Goal: Task Accomplishment & Management: Use online tool/utility

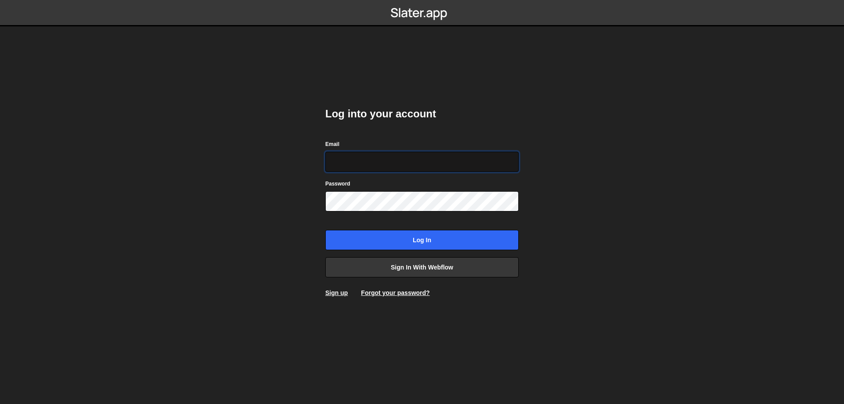
type input "leader.mah.com@gmail.com"
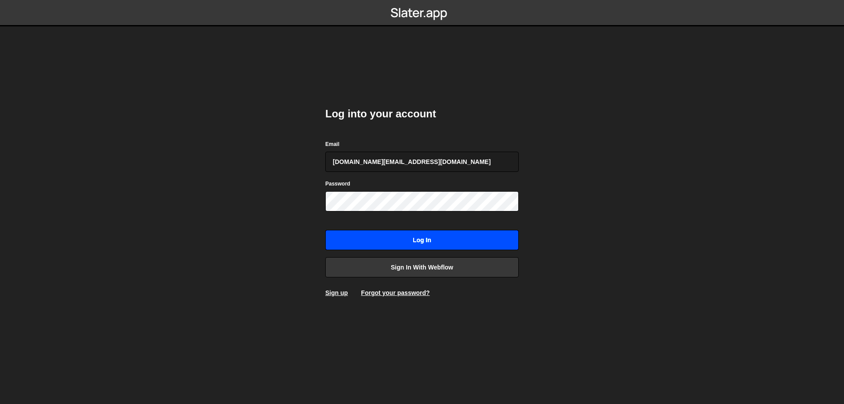
click at [428, 236] on input "Log in" at bounding box center [421, 240] width 193 height 20
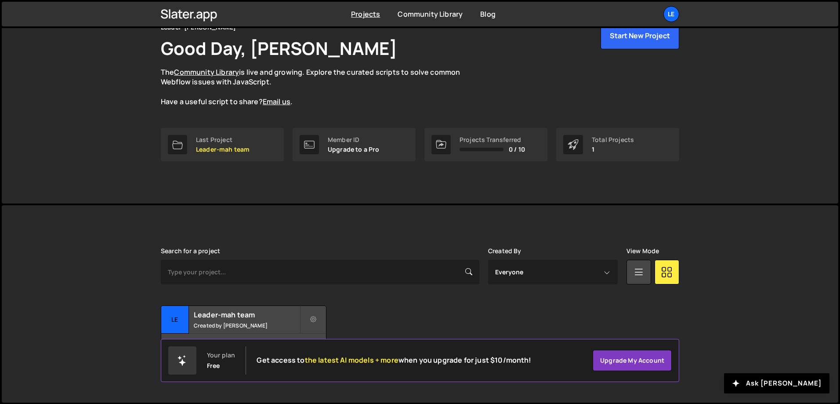
scroll to position [49, 0]
click at [237, 321] on small "Created by [PERSON_NAME]" at bounding box center [247, 324] width 106 height 7
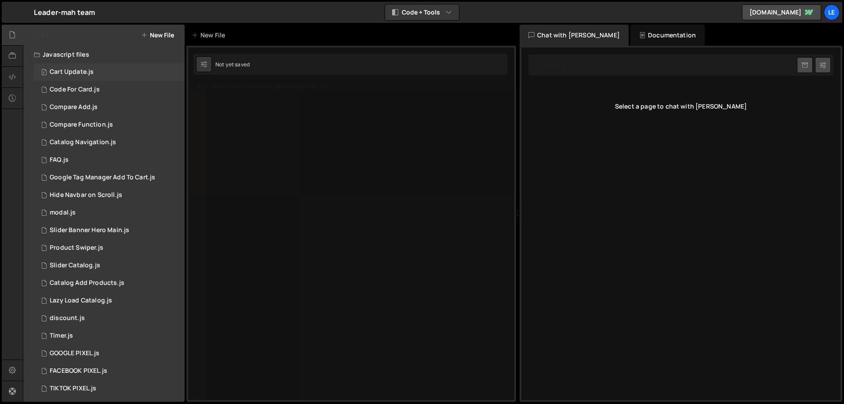
click at [97, 76] on div "1 Cart Update.js 0" at bounding box center [109, 72] width 151 height 18
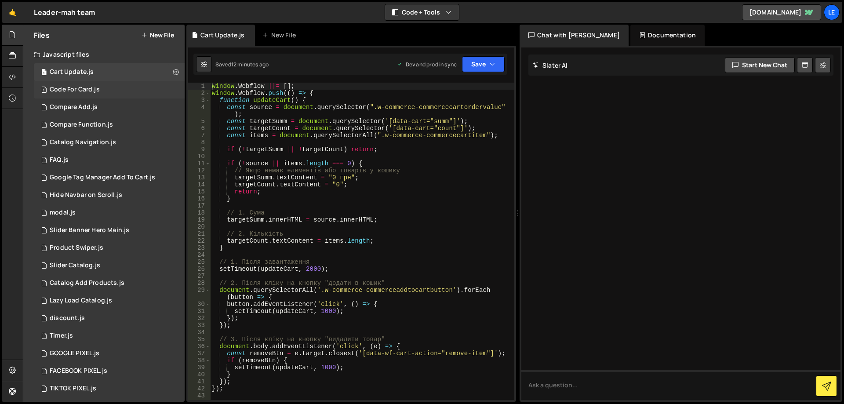
click at [98, 91] on div "Code For Card.js" at bounding box center [75, 90] width 50 height 8
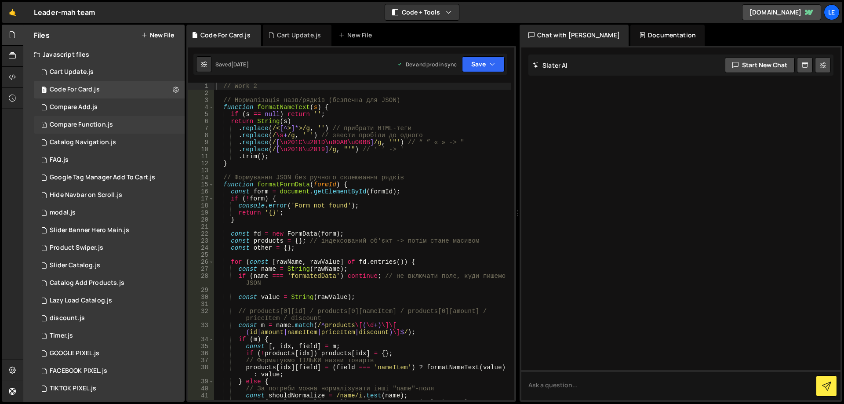
click at [109, 126] on div "Compare Function.js" at bounding box center [81, 125] width 63 height 8
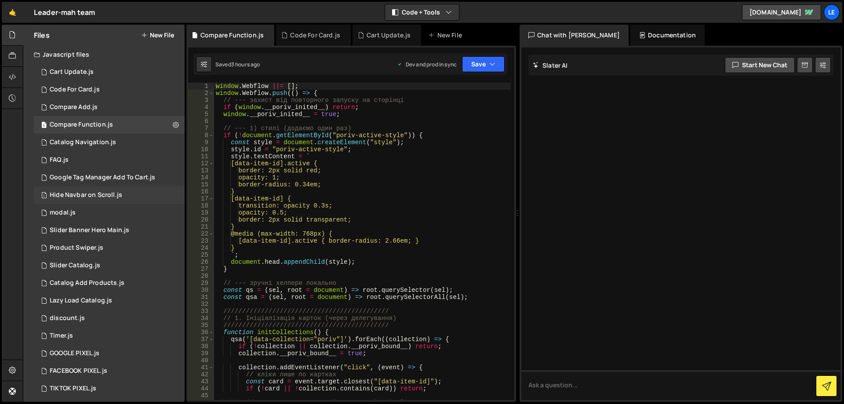
scroll to position [4, 0]
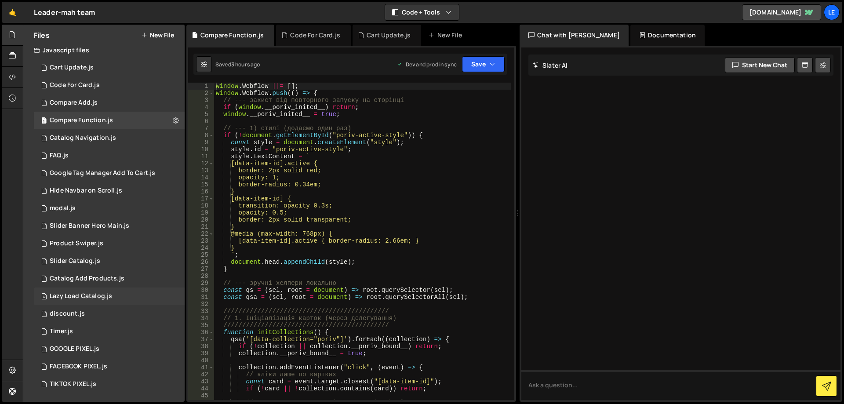
click at [115, 293] on div "4 Lazy Load Catalog.js 0" at bounding box center [109, 296] width 151 height 18
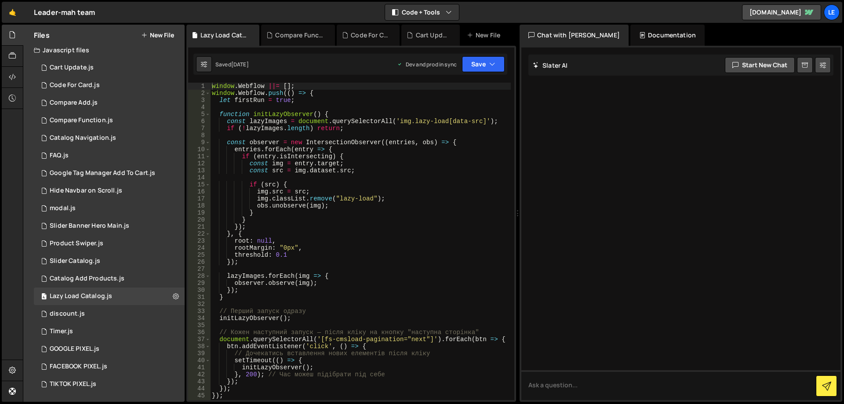
scroll to position [0, 0]
click at [173, 293] on icon at bounding box center [176, 296] width 6 height 8
type input "Lazy Load Catalog"
radio input "true"
checkbox input "true"
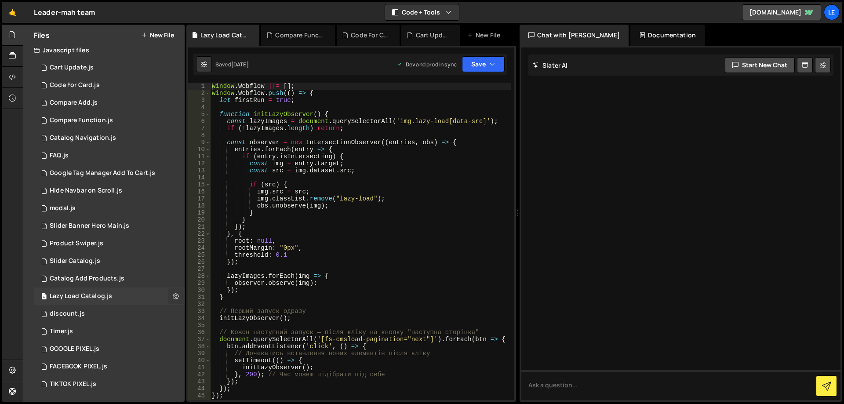
checkbox input "true"
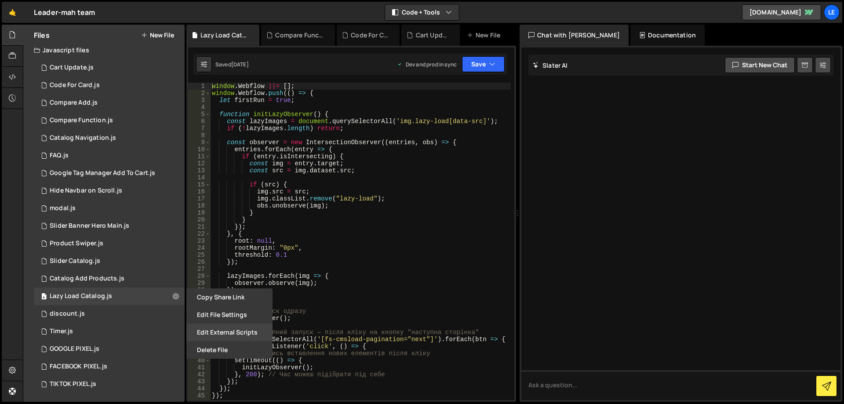
click at [254, 331] on button "Edit External Scripts" at bounding box center [229, 332] width 86 height 18
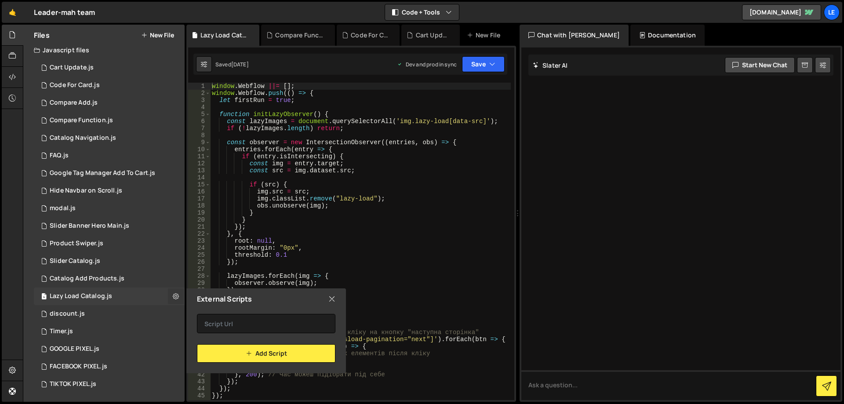
click at [176, 298] on button at bounding box center [176, 296] width 16 height 16
type input "Lazy Load Catalog"
radio input "true"
checkbox input "true"
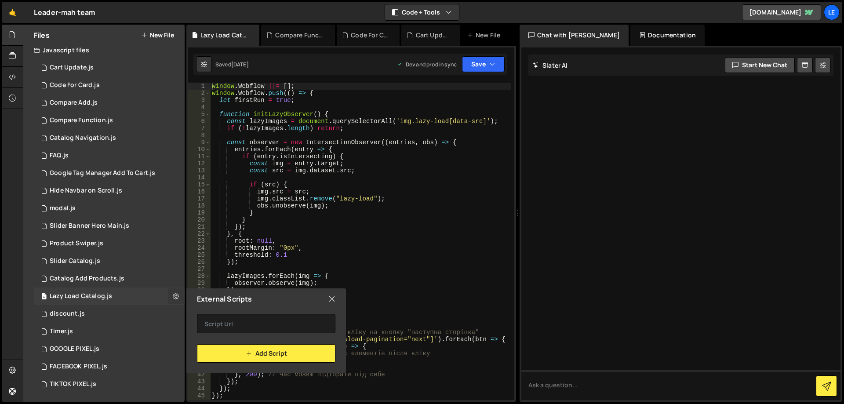
checkbox input "true"
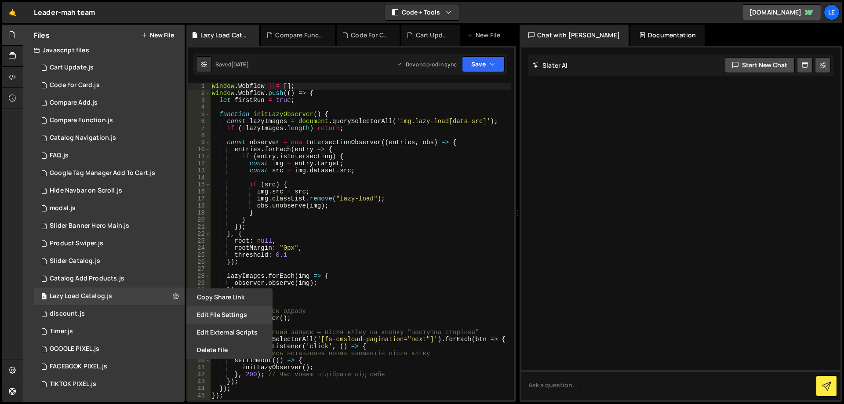
click at [240, 315] on button "Edit File Settings" at bounding box center [229, 315] width 86 height 18
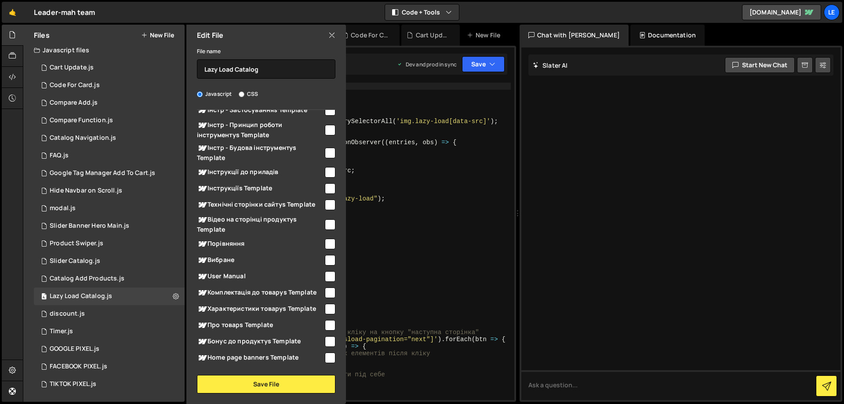
scroll to position [220, 0]
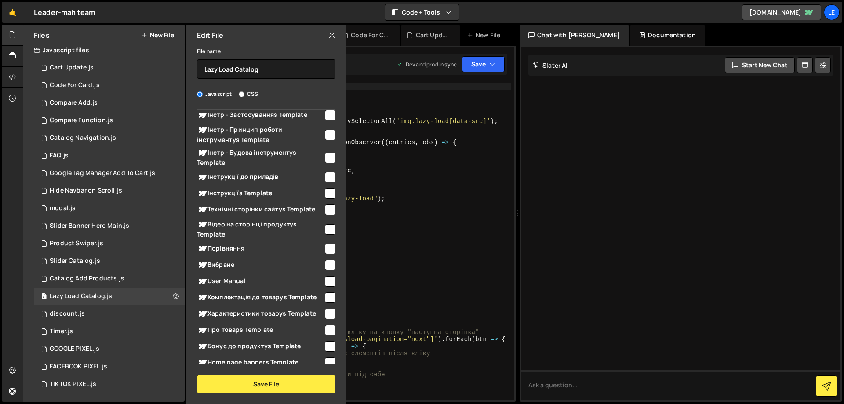
click at [325, 247] on input "checkbox" at bounding box center [330, 248] width 11 height 11
checkbox input "true"
click at [328, 265] on input "checkbox" at bounding box center [330, 265] width 11 height 11
checkbox input "true"
click at [277, 381] on button "Save File" at bounding box center [266, 384] width 138 height 18
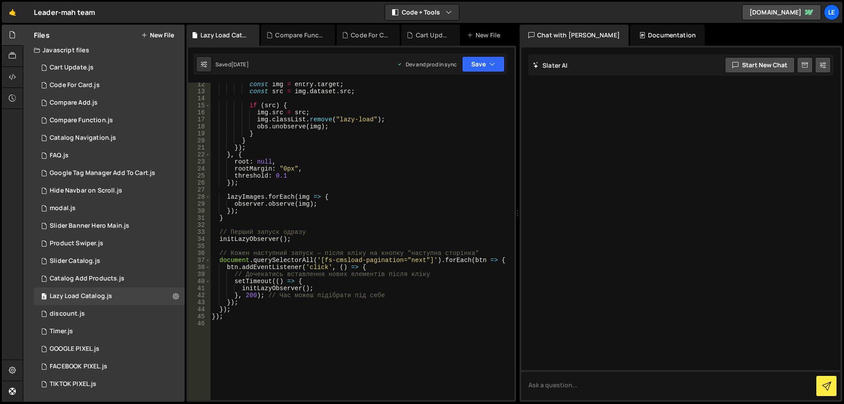
scroll to position [0, 0]
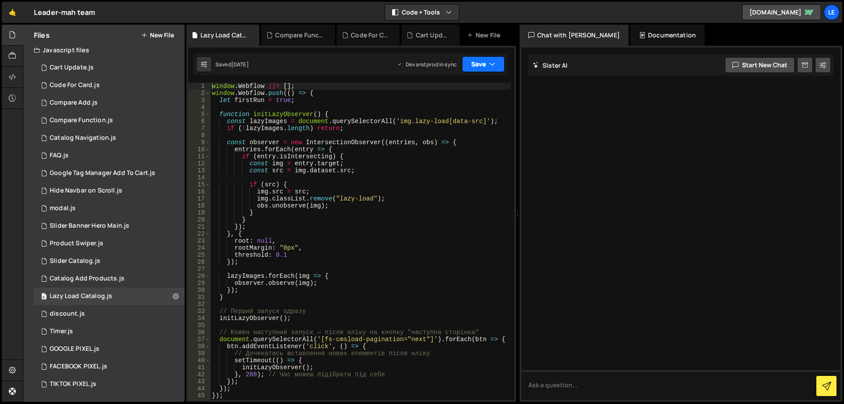
click at [486, 67] on button "Save" at bounding box center [483, 64] width 43 height 16
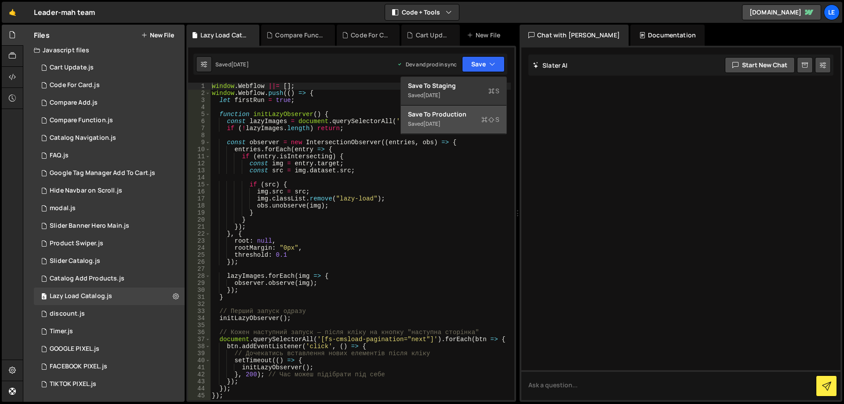
click at [474, 112] on div "Save to Production S" at bounding box center [453, 114] width 91 height 9
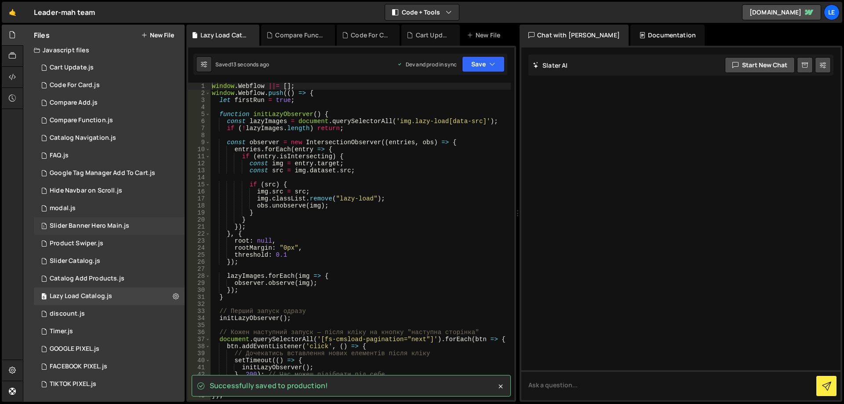
click at [141, 225] on div "1 Slider Banner Hero Main.js 0" at bounding box center [109, 226] width 151 height 18
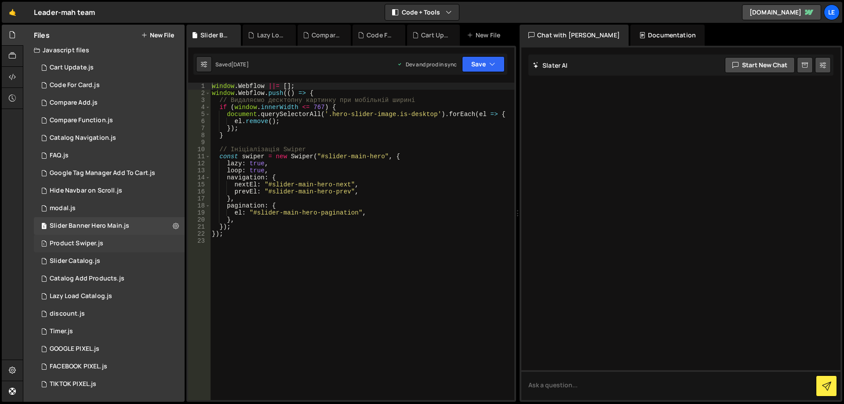
click at [116, 242] on div "1 Product Swiper.js 0" at bounding box center [109, 244] width 151 height 18
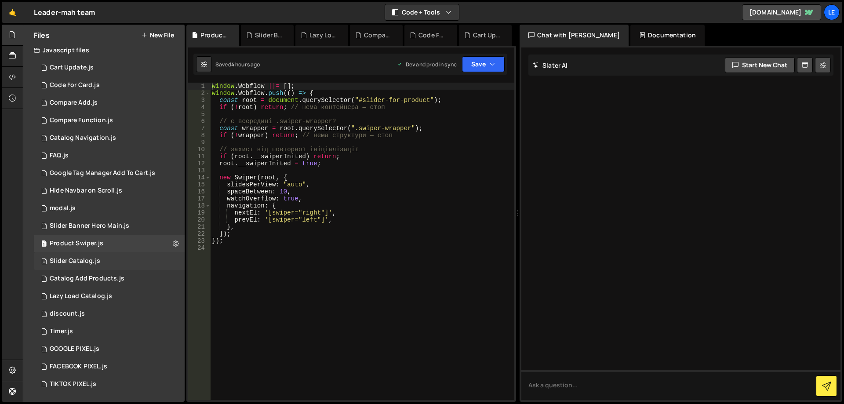
click at [120, 257] on div "3 Slider Catalog.js 0" at bounding box center [109, 261] width 151 height 18
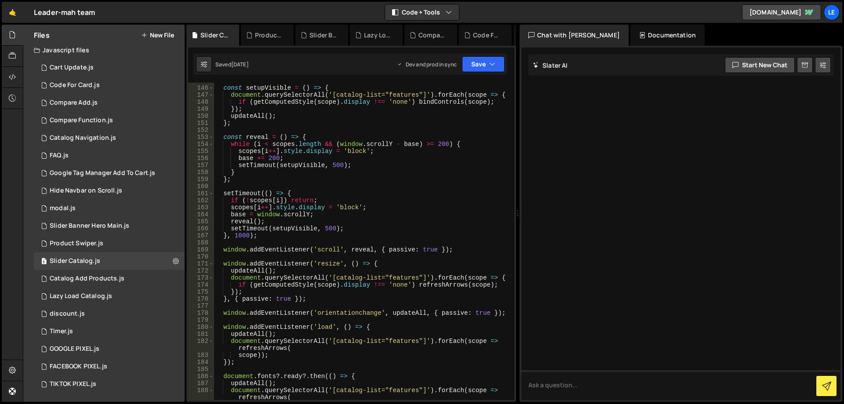
scroll to position [1134, 0]
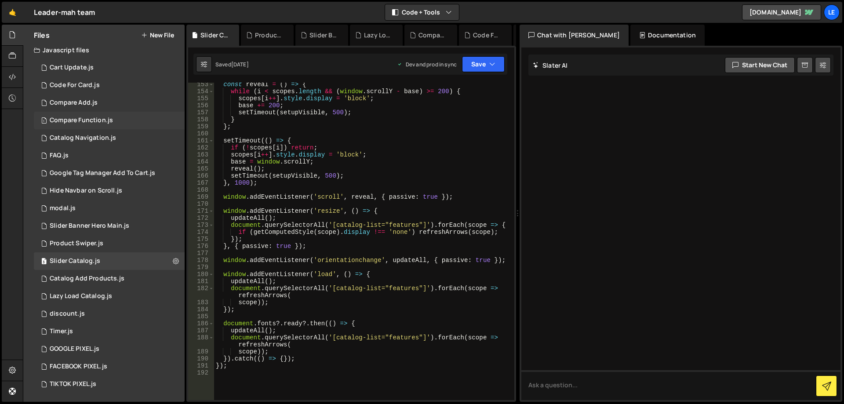
click at [112, 124] on div "1 Compare Function.js 0" at bounding box center [109, 121] width 151 height 18
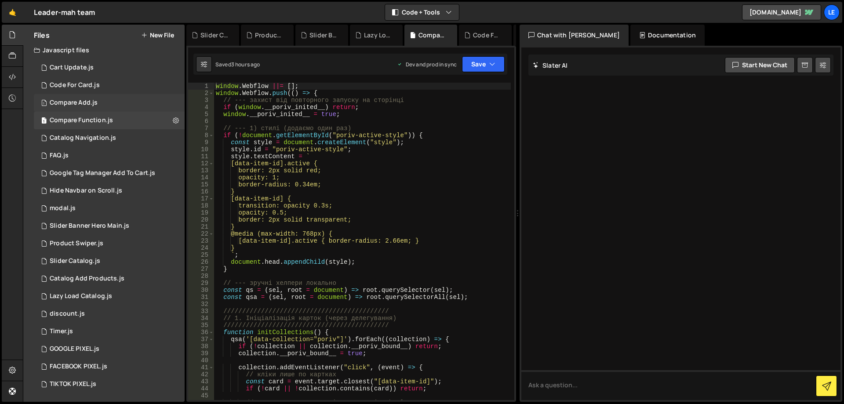
click at [112, 101] on div "1 Compare Add.js 0" at bounding box center [109, 103] width 151 height 18
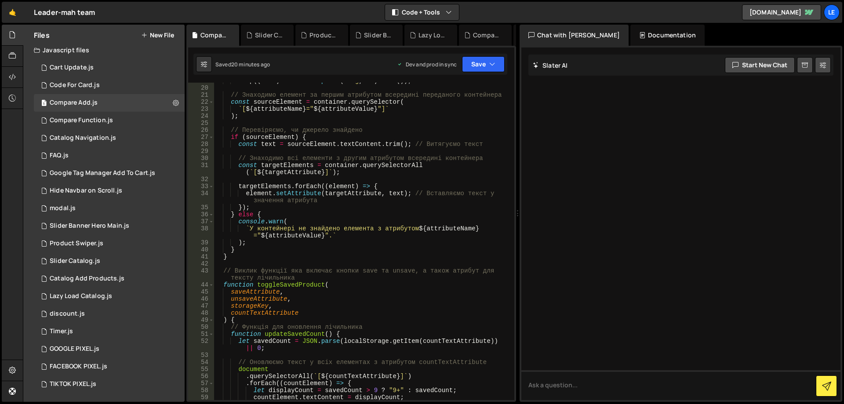
scroll to position [185, 0]
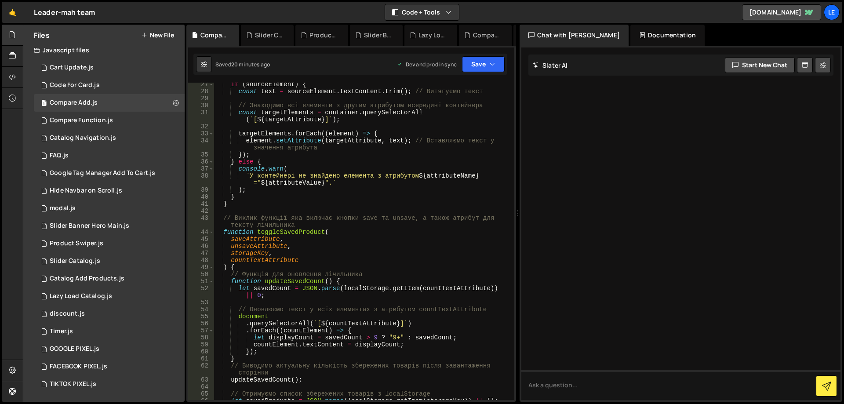
type textarea "`У контейнері не знайдено елемента з атрибутом ${attributeName}="${attributeVal…"
click at [400, 178] on div "if ( sourceElement ) { const text = sourceElement . textContent . trim ( ) ; //…" at bounding box center [362, 246] width 297 height 331
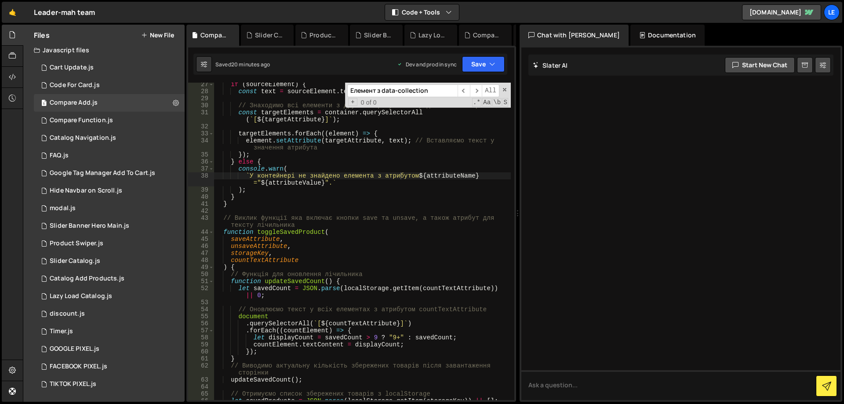
scroll to position [2520, 0]
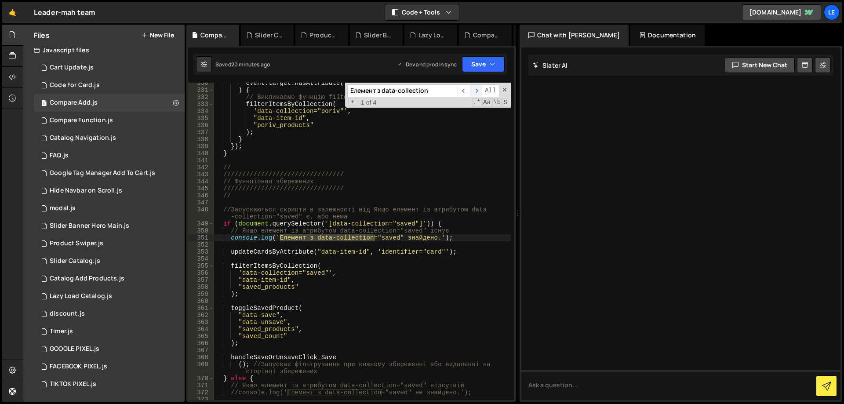
click at [478, 90] on span "​" at bounding box center [476, 90] width 12 height 13
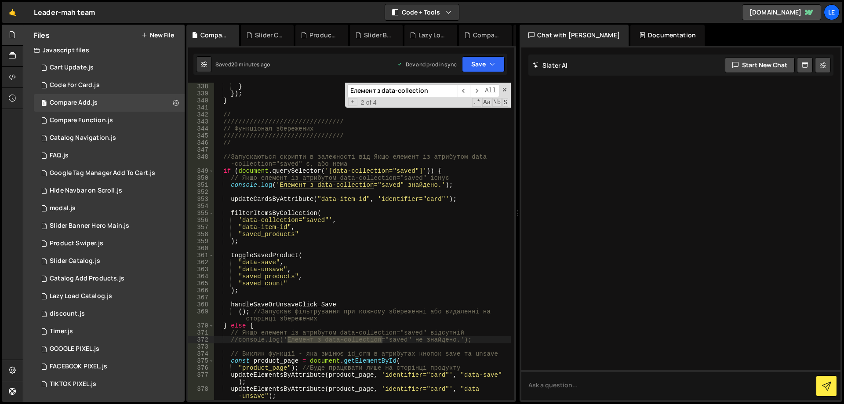
scroll to position [2599, 0]
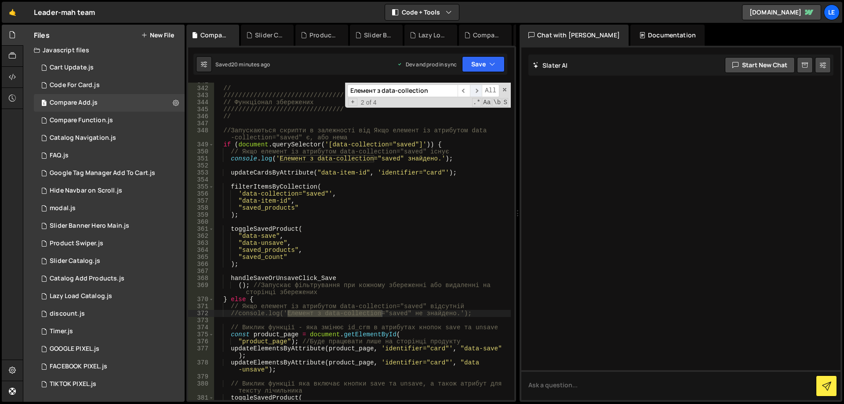
click at [475, 90] on span "​" at bounding box center [476, 90] width 12 height 13
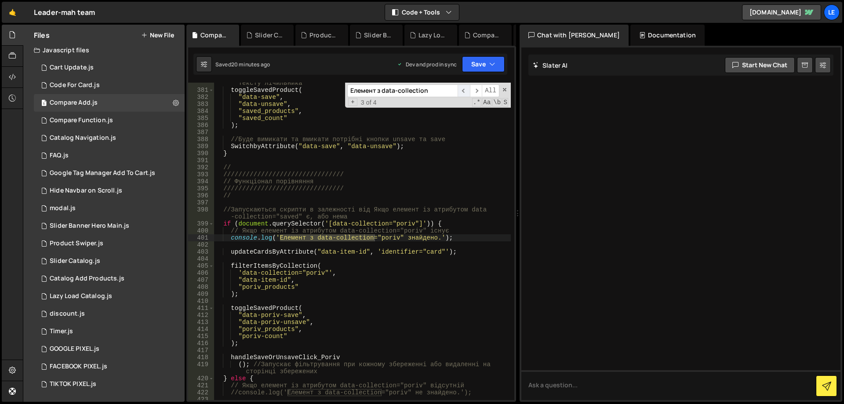
click at [464, 90] on span "​" at bounding box center [463, 90] width 12 height 13
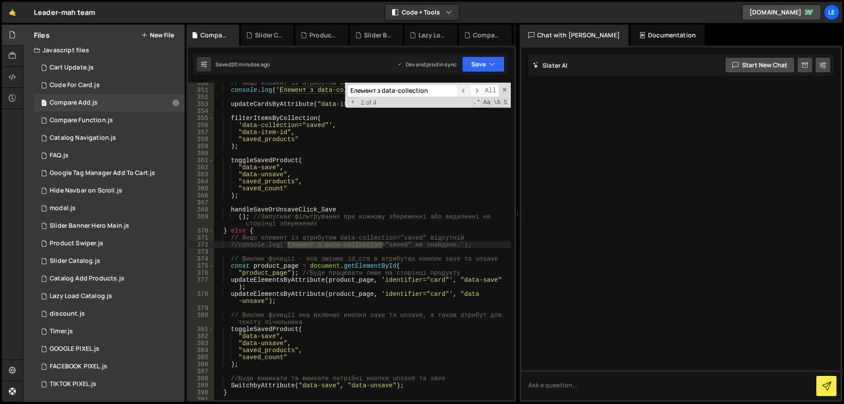
click at [464, 90] on span "​" at bounding box center [463, 90] width 12 height 13
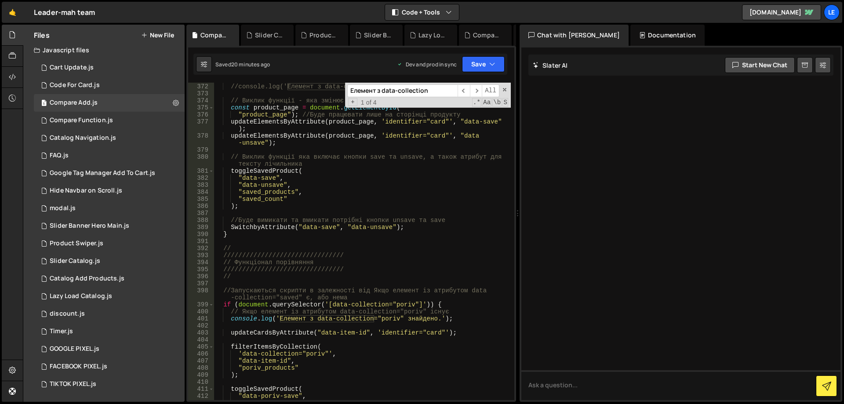
scroll to position [2905, 0]
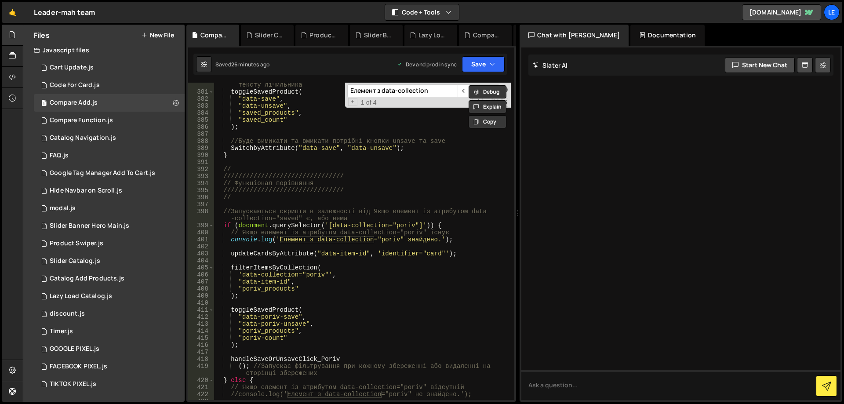
paste input
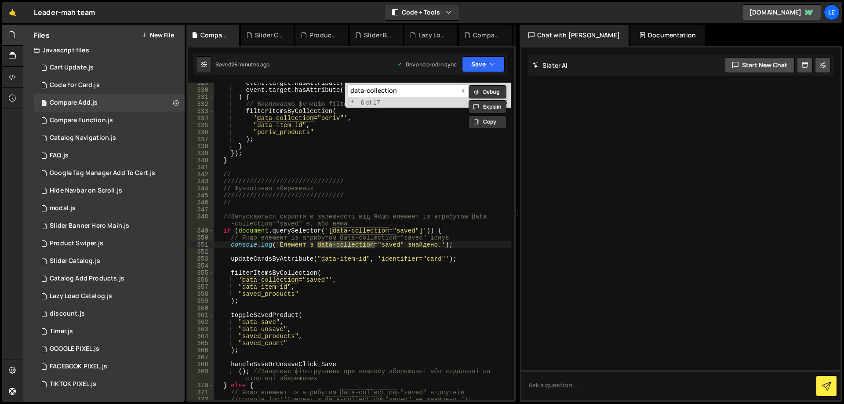
type input "data-collection"
click at [470, 243] on div "event . target . hasAttribute ( "data-poriv-save" ) || event . target . hasAttr…" at bounding box center [362, 245] width 297 height 331
click at [504, 90] on span at bounding box center [504, 90] width 6 height 6
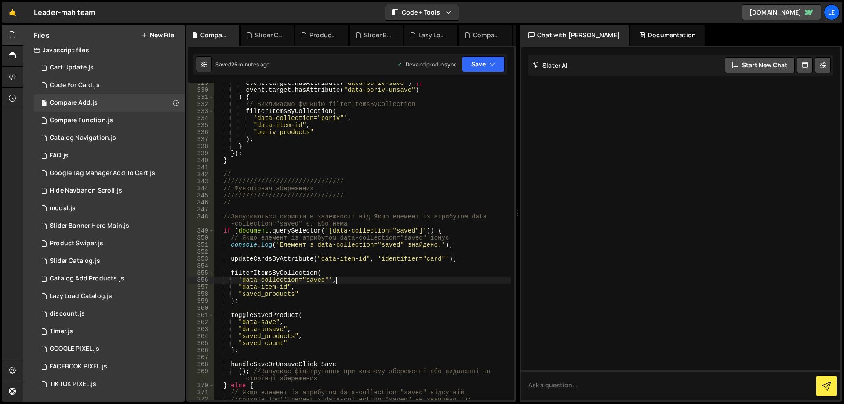
click at [365, 280] on div "event . target . hasAttribute ( "data-poriv-save" ) || event . target . hasAttr…" at bounding box center [362, 245] width 297 height 331
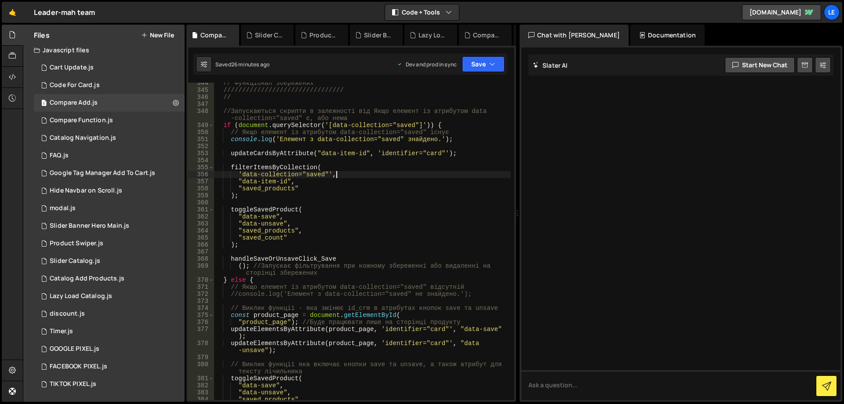
scroll to position [2645, 0]
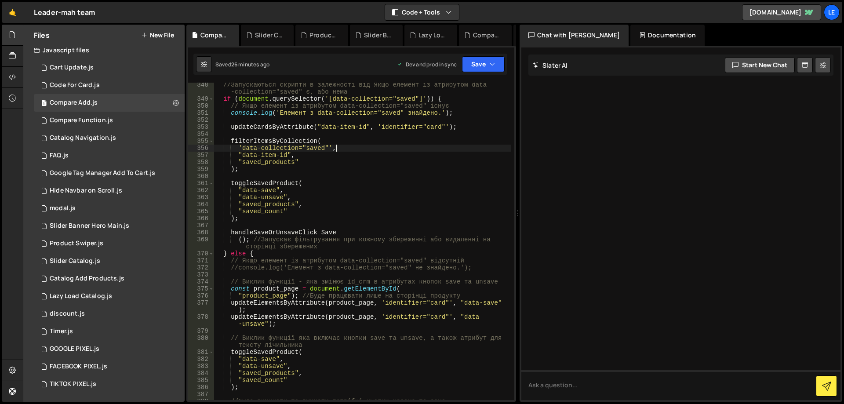
click at [320, 217] on div "//Запускаються скрипти в залежності від Якщо елемент із атрибутом data -collect…" at bounding box center [362, 250] width 297 height 338
click at [257, 99] on div "//Запускаються скрипти в залежності від Якщо елемент із атрибутом data -collect…" at bounding box center [362, 250] width 297 height 338
drag, startPoint x: 257, startPoint y: 99, endPoint x: 427, endPoint y: 98, distance: 170.0
click at [427, 98] on div "//Запускаються скрипти в залежності від Якщо елемент із атрибутом data -collect…" at bounding box center [362, 250] width 297 height 338
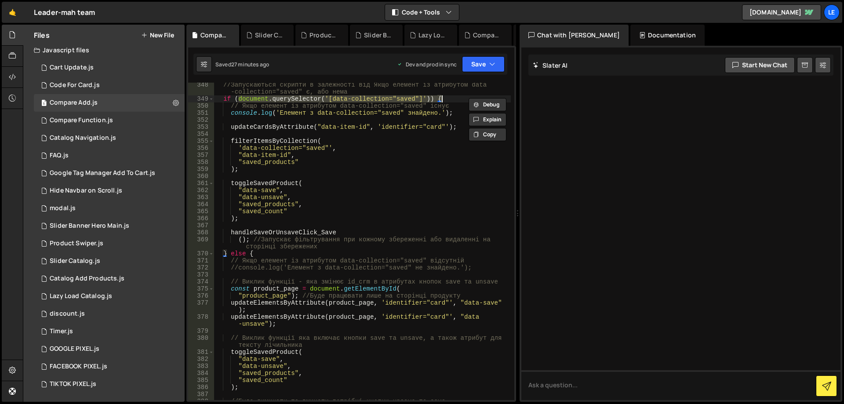
click at [429, 98] on div "//Запускаються скрипти в залежності від Якщо елемент із атрибутом data -collect…" at bounding box center [362, 241] width 297 height 317
drag, startPoint x: 430, startPoint y: 99, endPoint x: 239, endPoint y: 96, distance: 190.3
click at [239, 96] on div "//Запускаються скрипти в залежності від Якщо елемент із атрибутом data -collect…" at bounding box center [362, 250] width 297 height 338
click at [496, 238] on div "//Запускаються скрипти в залежності від Якщо елемент із атрибутом data -collect…" at bounding box center [362, 250] width 297 height 338
type textarea "(); //Запускає фільтрування при кожному збереженні або видаленні на сторінці зб…"
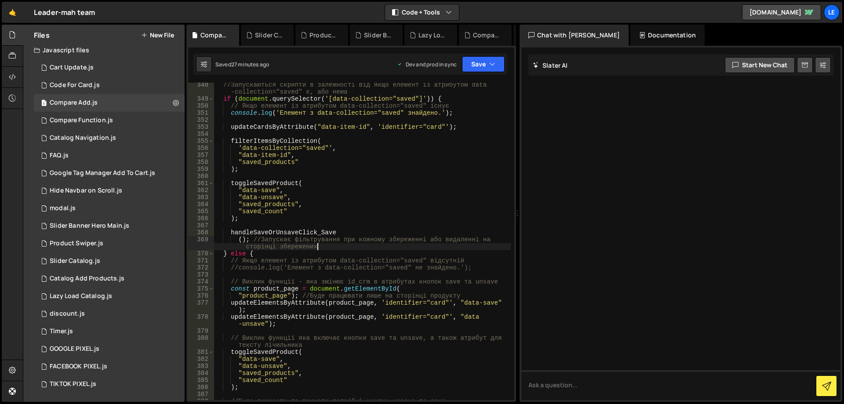
scroll to position [0, 1]
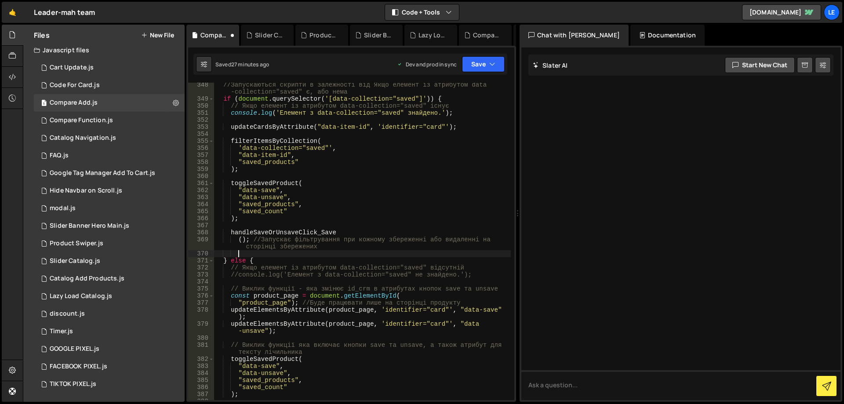
paste textarea "document.querySelector('[data-collection="saved"]')"
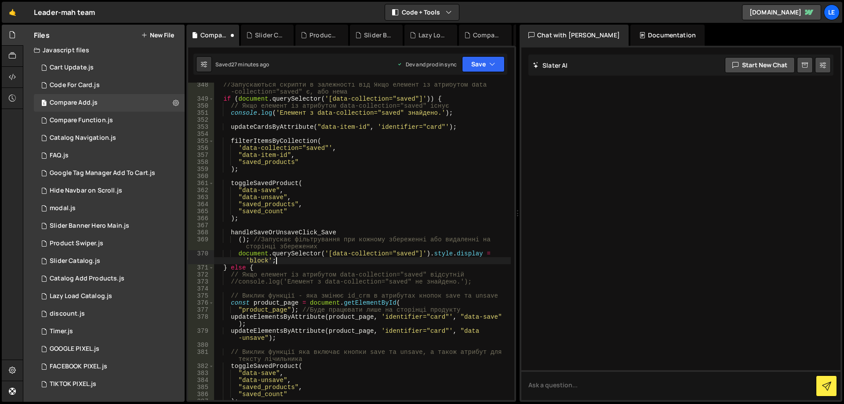
scroll to position [0, 21]
click at [477, 65] on button "Save" at bounding box center [483, 64] width 43 height 16
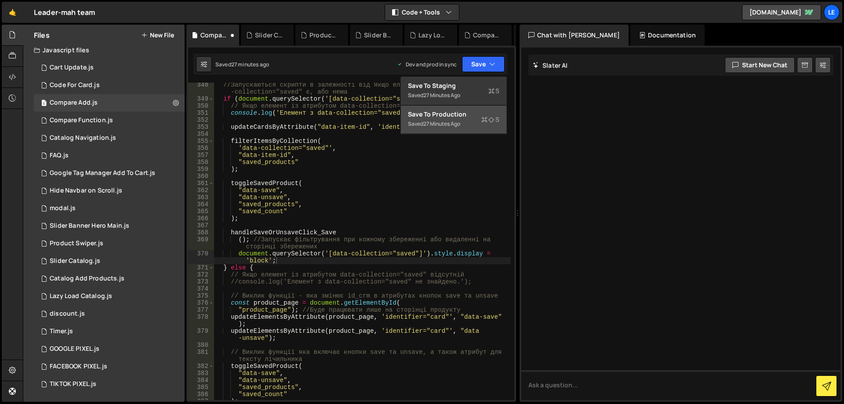
click at [471, 113] on div "Save to Production S" at bounding box center [453, 114] width 91 height 9
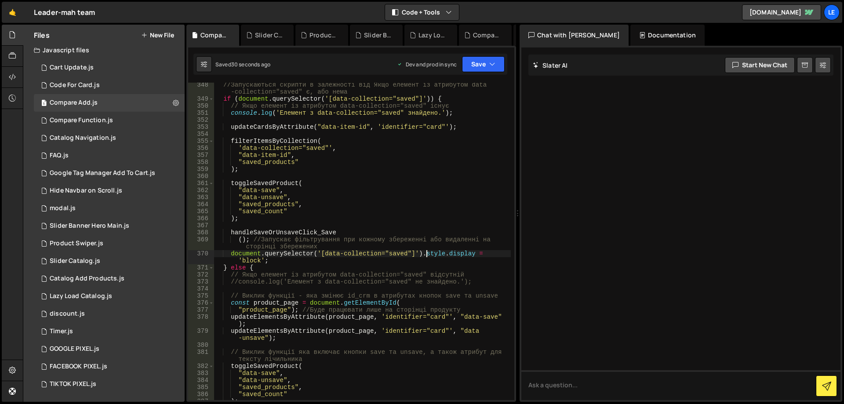
click at [427, 254] on div "//Запускаються скрипти в залежності від Якщо елемент із атрибутом data -collect…" at bounding box center [362, 250] width 297 height 338
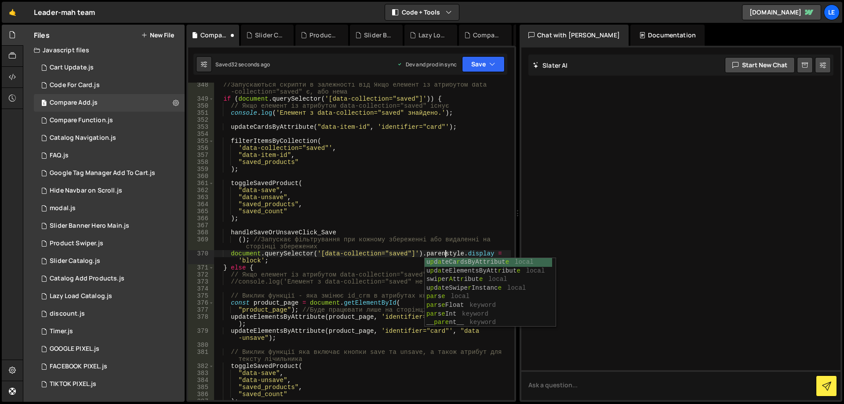
scroll to position [0, 16]
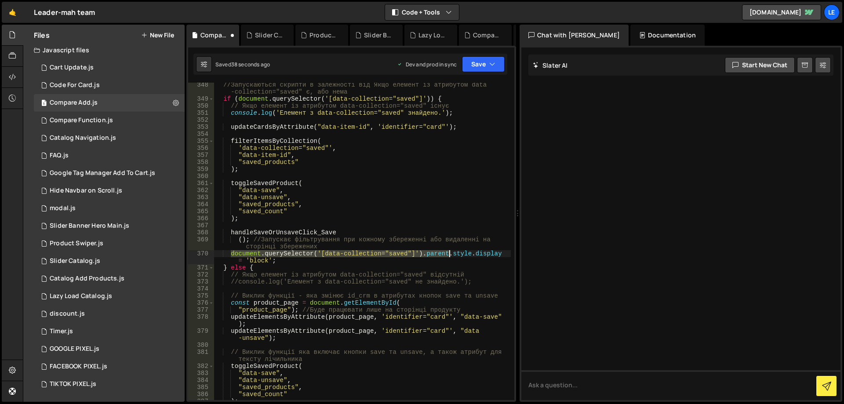
drag, startPoint x: 230, startPoint y: 255, endPoint x: 449, endPoint y: 252, distance: 219.3
click at [449, 252] on div "//Запускаються скрипти в залежності від Якщо елемент із атрибутом data -collect…" at bounding box center [362, 250] width 297 height 338
click at [436, 252] on div "//Запускаються скрипти в залежності від Якщо елемент із атрибутом data -collect…" at bounding box center [362, 241] width 297 height 317
click at [436, 252] on div "//Запускаються скрипти в залежності від Якщо елемент із атрибутом data -collect…" at bounding box center [362, 250] width 297 height 338
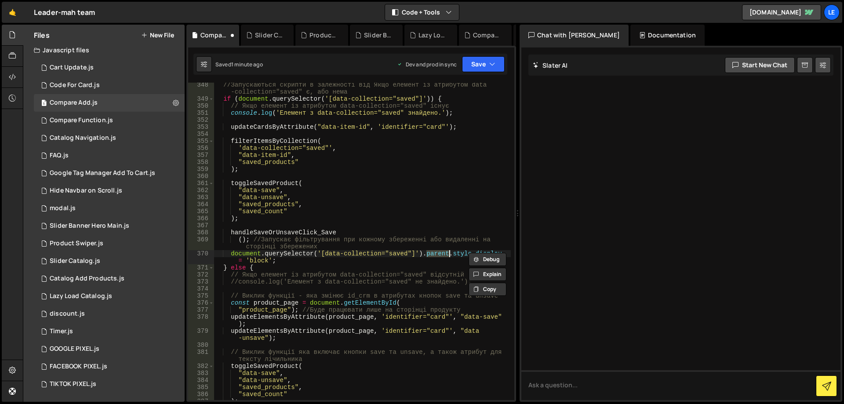
paste textarea "Element"
type textarea "document.querySelector('[data-collection="saved"]').parentElement.style.display…"
click at [457, 226] on div "//Запускаються скрипти в залежності від Якщо елемент із атрибутом data -collect…" at bounding box center [362, 250] width 297 height 338
click at [411, 276] on div "//Запускаються скрипти в залежності від Якщо елемент із атрибутом data -collect…" at bounding box center [362, 250] width 297 height 338
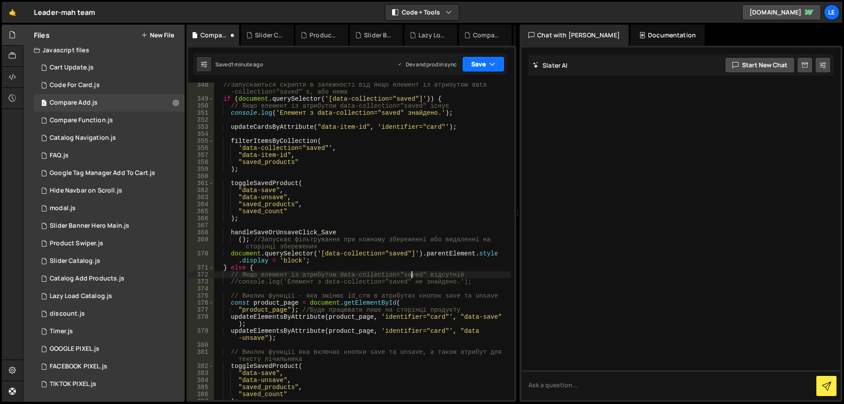
click at [478, 64] on button "Save" at bounding box center [483, 64] width 43 height 16
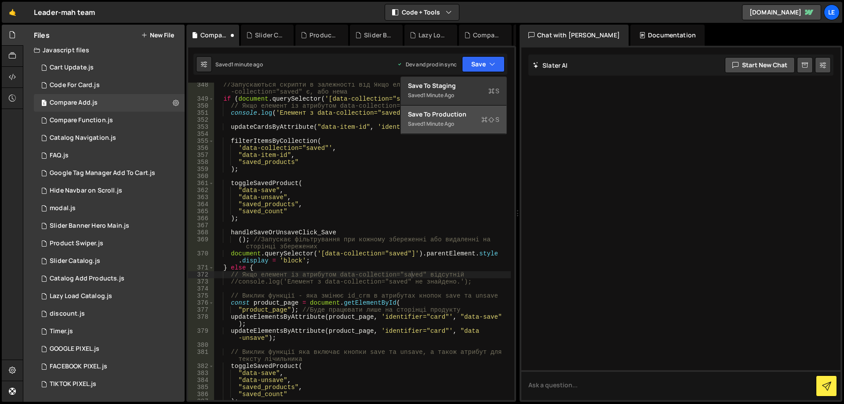
click at [464, 116] on div "Save to Production S" at bounding box center [453, 114] width 91 height 9
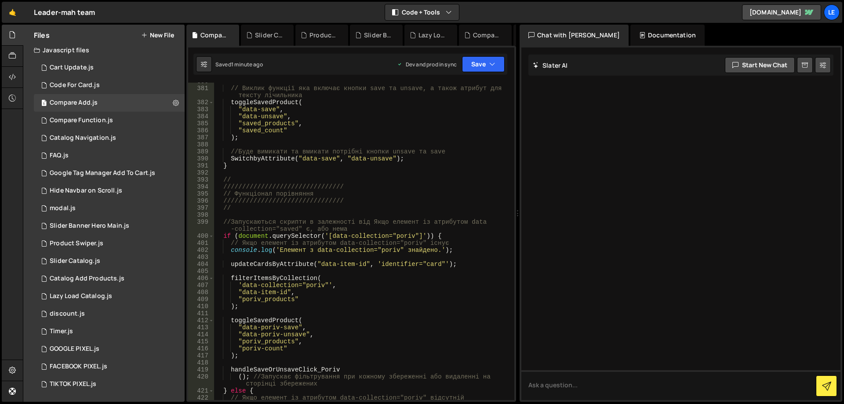
scroll to position [2935, 0]
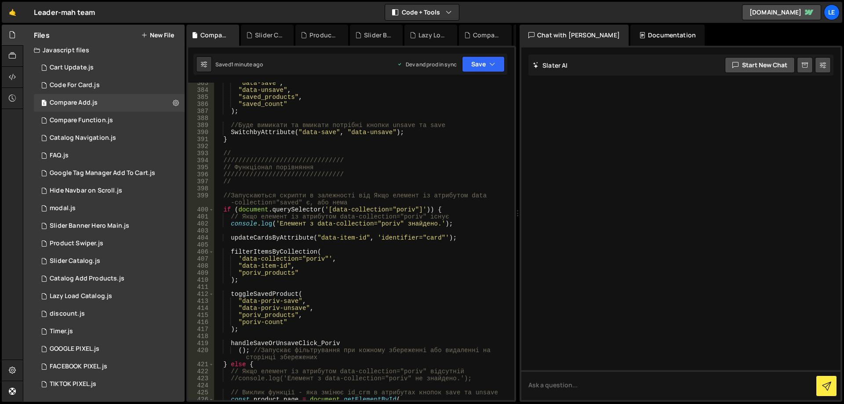
type textarea "if (document.querySelector('[data-collection="poriv"]')) {"
click at [342, 209] on div ""data-save" , "data-unsave" , "saved_products" , "saved_count" ) ; //Буде вимик…" at bounding box center [362, 245] width 297 height 331
drag, startPoint x: 342, startPoint y: 209, endPoint x: 378, endPoint y: 209, distance: 36.5
click at [378, 209] on div ""data-save" , "data-unsave" , "saved_products" , "saved_count" ) ; //Буде вимик…" at bounding box center [362, 245] width 297 height 331
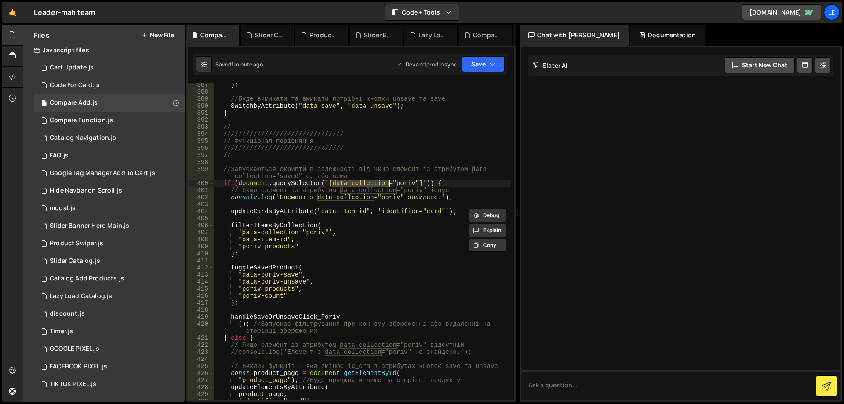
scroll to position [2987, 0]
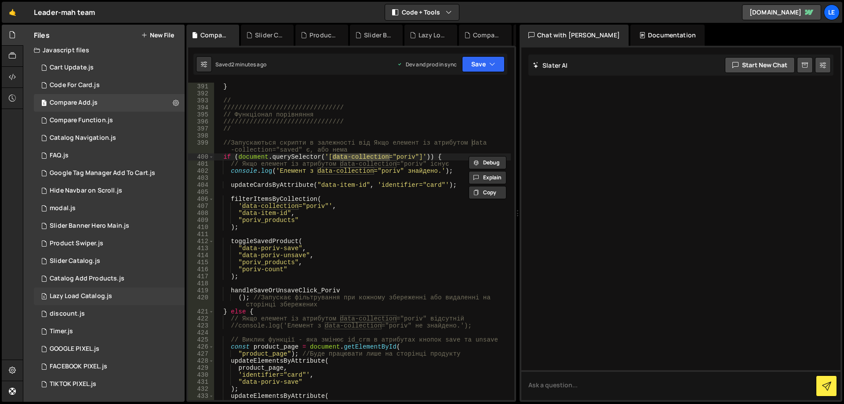
click at [142, 296] on div "6 Lazy Load Catalog.js 0" at bounding box center [109, 296] width 151 height 18
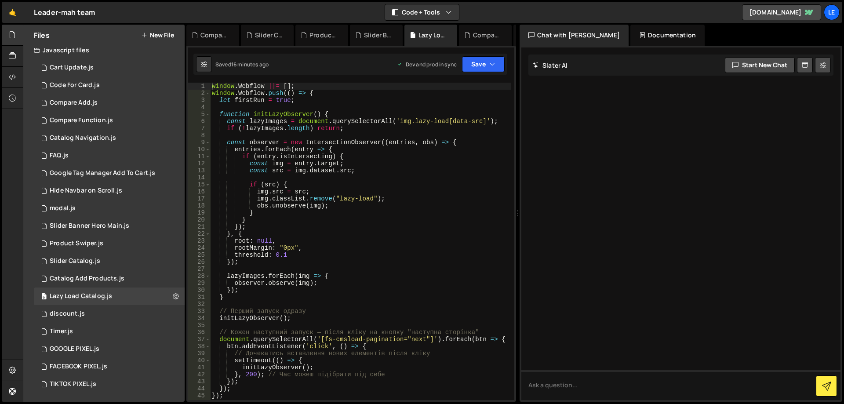
scroll to position [0, 0]
click at [173, 296] on icon at bounding box center [176, 296] width 6 height 8
type input "Lazy Load Catalog"
radio input "true"
checkbox input "true"
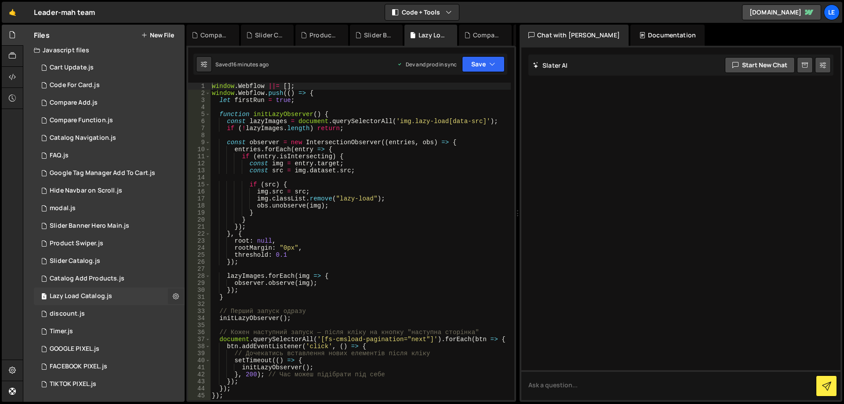
checkbox input "true"
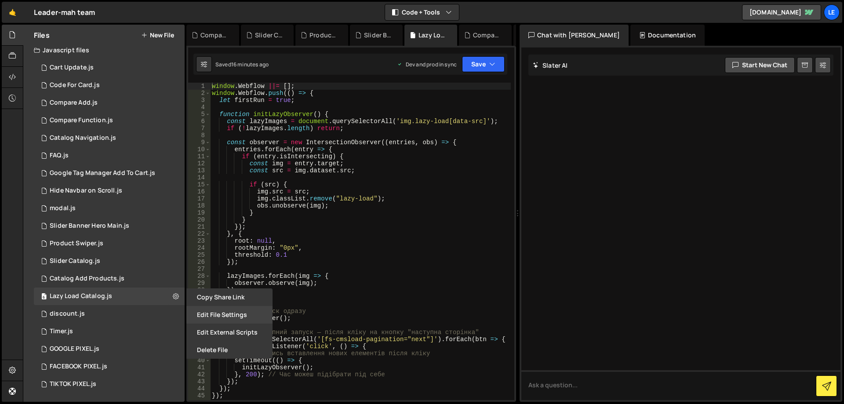
click at [236, 317] on button "Edit File Settings" at bounding box center [229, 315] width 86 height 18
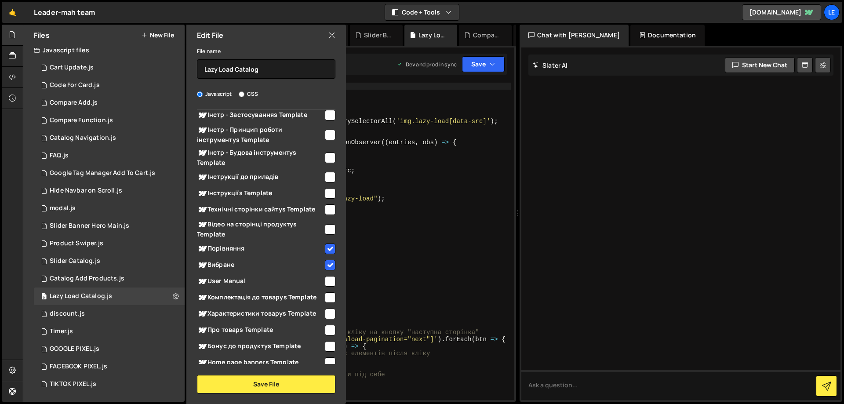
click at [327, 249] on input "checkbox" at bounding box center [330, 248] width 11 height 11
checkbox input "false"
click at [271, 380] on button "Save File" at bounding box center [266, 384] width 138 height 18
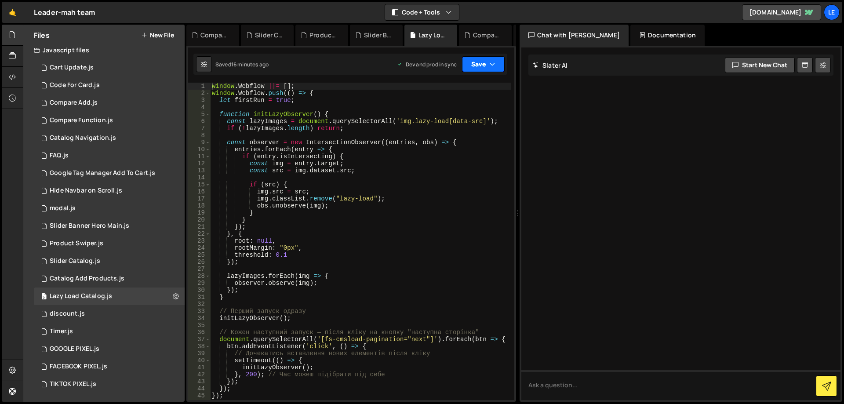
click at [486, 71] on button "Save" at bounding box center [483, 64] width 43 height 16
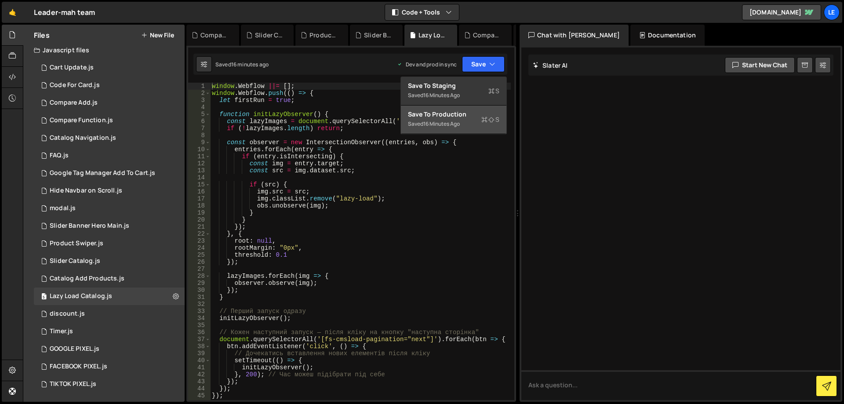
click at [473, 110] on div "Save to Production S" at bounding box center [453, 114] width 91 height 9
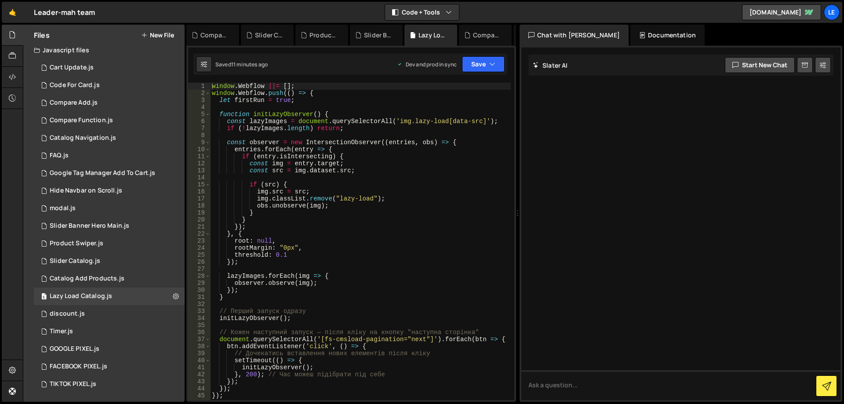
click at [156, 34] on button "New File" at bounding box center [157, 35] width 33 height 7
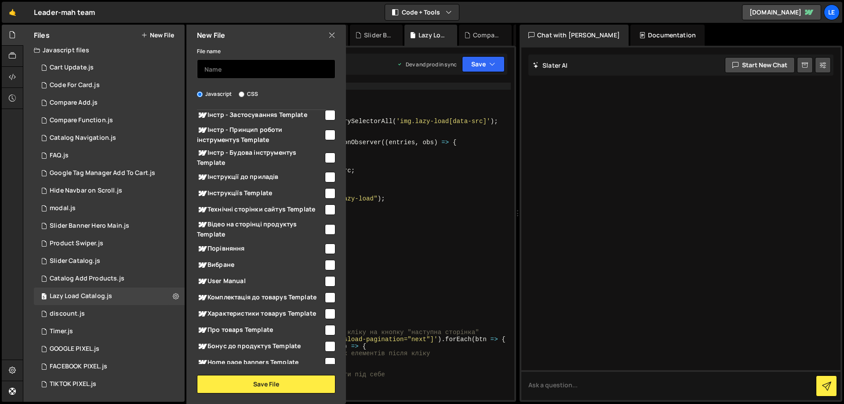
click at [239, 72] on input "text" at bounding box center [266, 68] width 138 height 19
type input "B"
click at [231, 66] on input "text" at bounding box center [266, 68] width 138 height 19
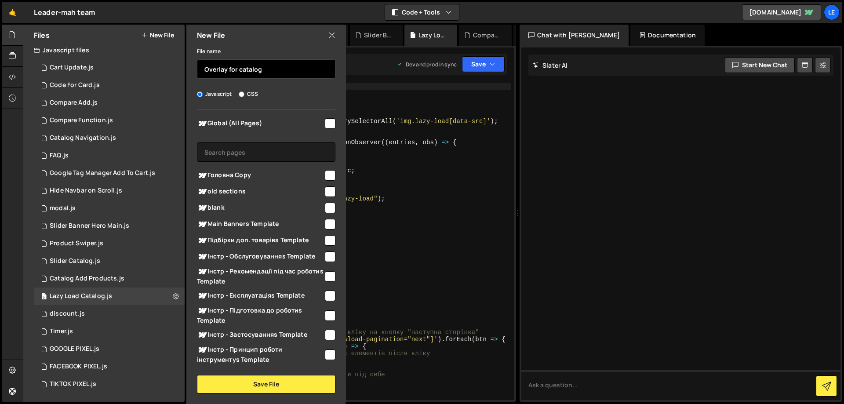
type input "Overlay for catalog"
click at [326, 123] on input "checkbox" at bounding box center [330, 123] width 11 height 11
checkbox input "true"
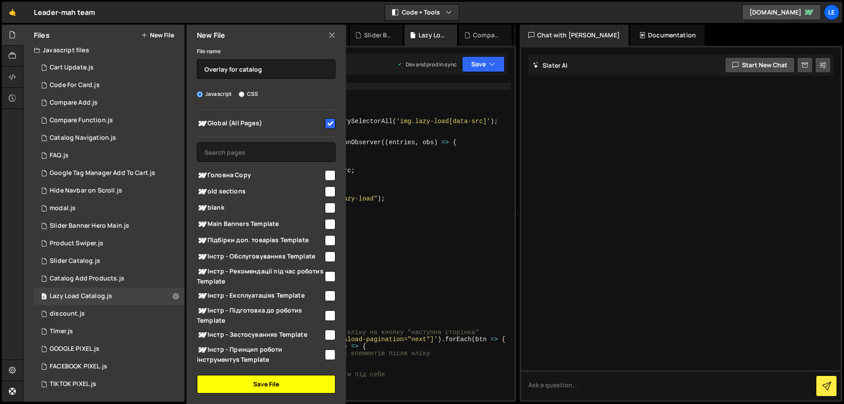
click at [265, 378] on button "Save File" at bounding box center [266, 384] width 138 height 18
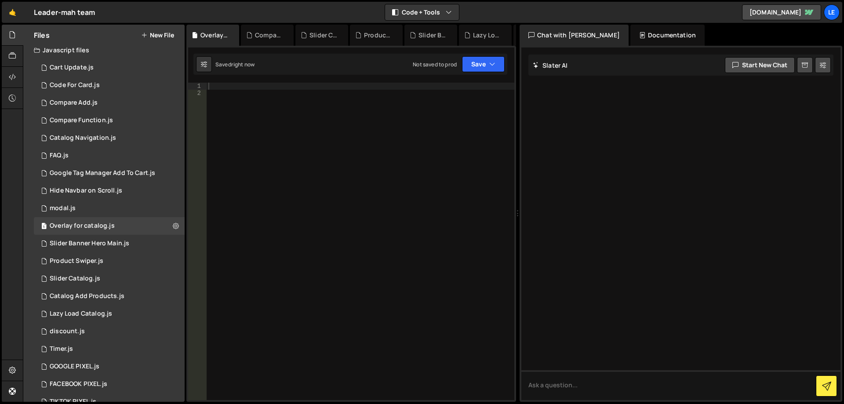
click at [309, 195] on div at bounding box center [361, 248] width 308 height 331
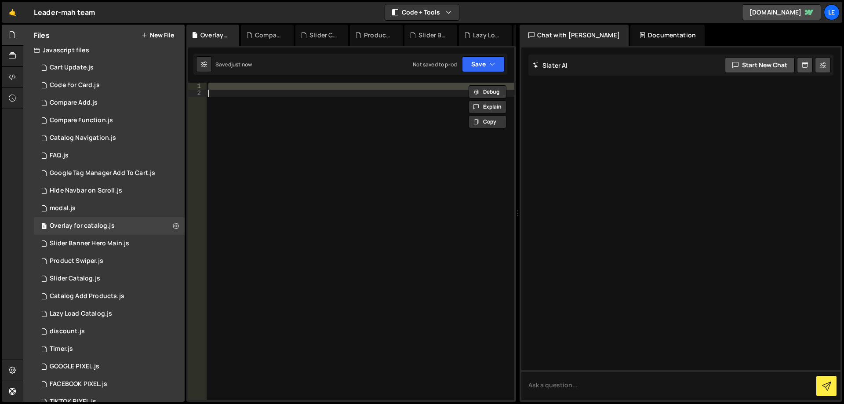
paste textarea
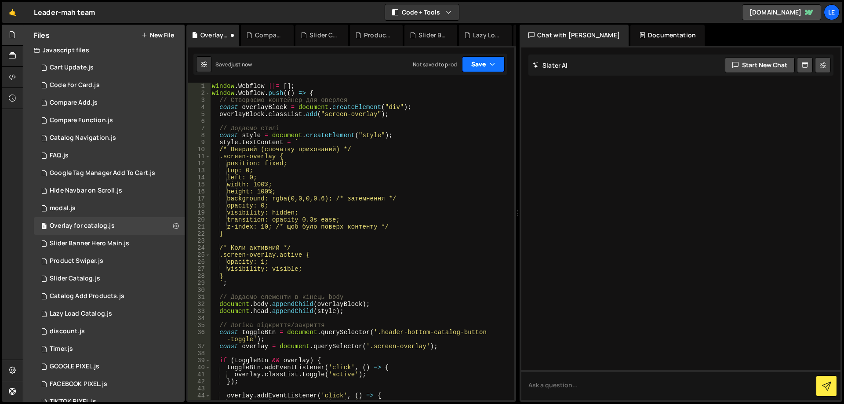
click at [475, 62] on button "Save" at bounding box center [483, 64] width 43 height 16
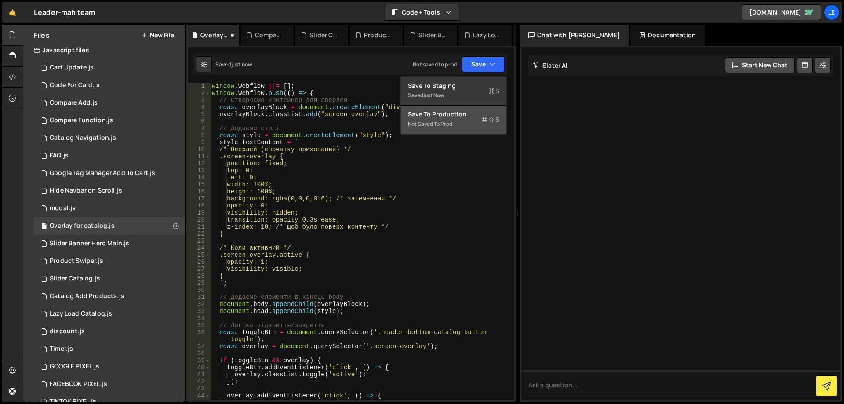
click at [456, 117] on div "Save to Production S" at bounding box center [453, 114] width 91 height 9
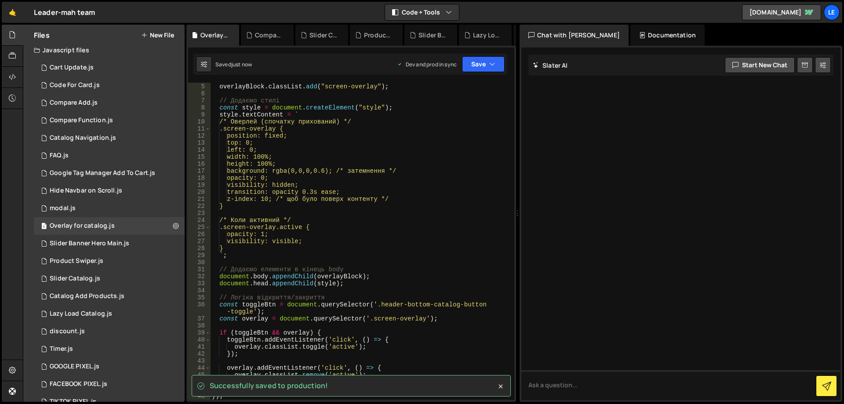
scroll to position [28, 0]
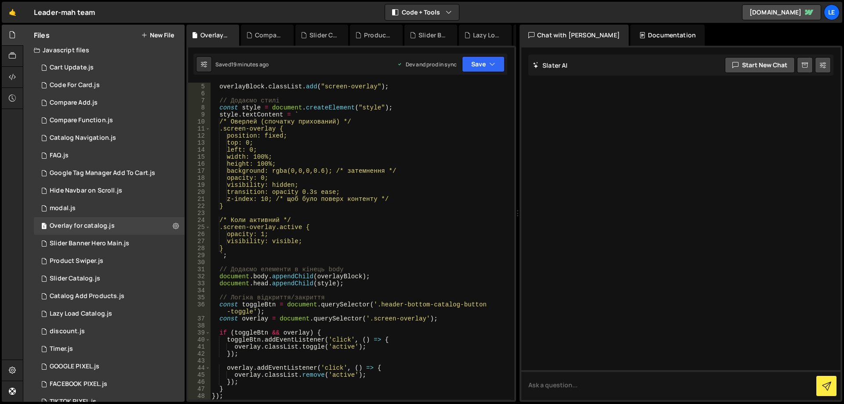
type textarea "visibility: hidden;"
click at [338, 186] on div "const overlayBlock = document . createElement ( "div" ) ; overlayBlock . classL…" at bounding box center [360, 241] width 301 height 331
click at [138, 207] on div "1 modal.js 0" at bounding box center [109, 208] width 151 height 18
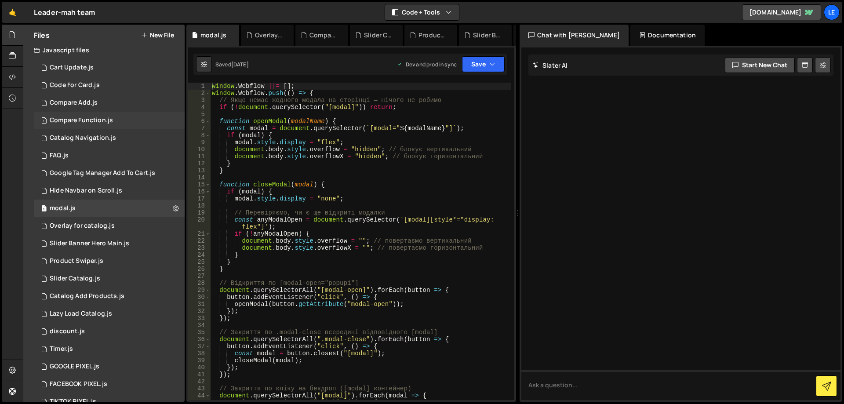
click at [120, 121] on div "1 Compare Function.js 0" at bounding box center [109, 121] width 151 height 18
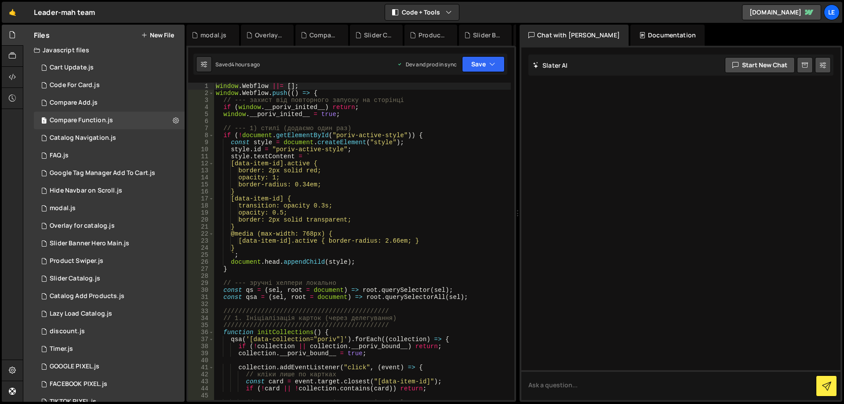
type textarea "style.id = "poriv-active-style";"
click at [328, 150] on div "window . Webflow ||= [ ] ; window . Webflow . push (( ) => { // --- захист від …" at bounding box center [362, 248] width 297 height 331
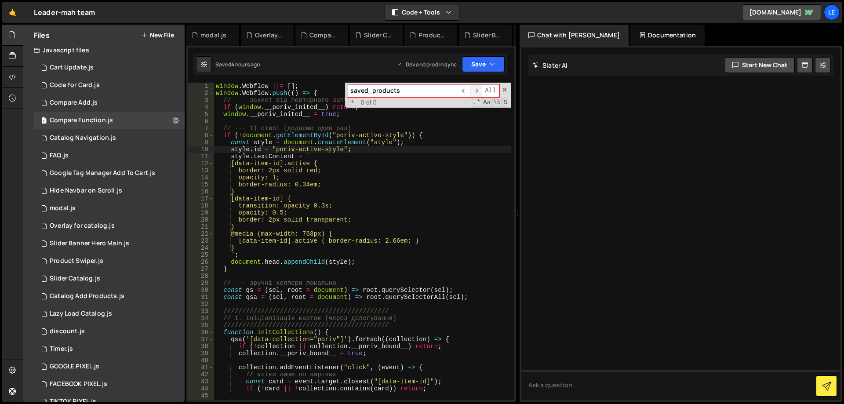
type input "saved_products"
click at [476, 90] on span "​" at bounding box center [476, 90] width 12 height 13
click at [116, 103] on div "1 Compare Add.js 0" at bounding box center [109, 103] width 151 height 18
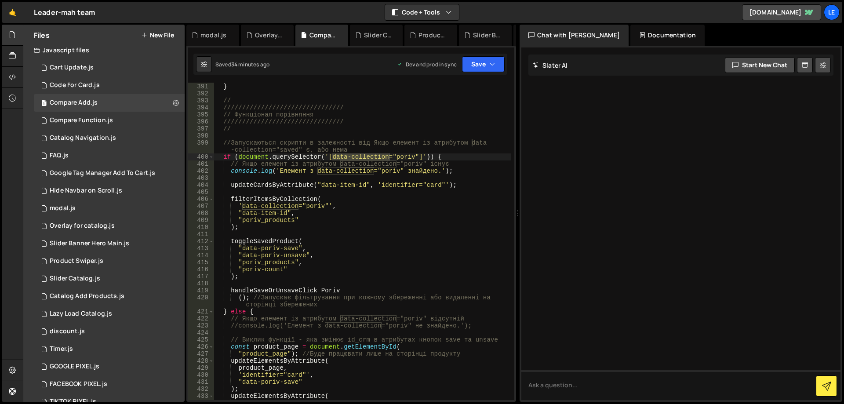
type textarea "// Функціонал порівняння"
click at [438, 112] on div "SwitchbyAttribute ( "data-save" , "data-unsave" ) ; } // //////////////////////…" at bounding box center [362, 241] width 297 height 331
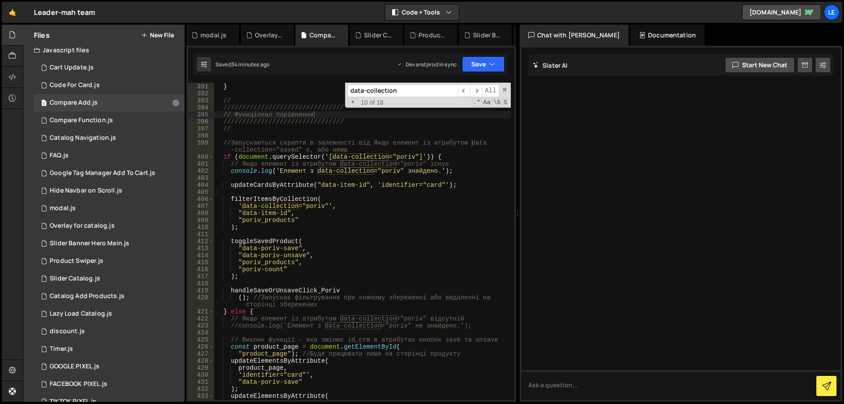
paste input "saved_products"
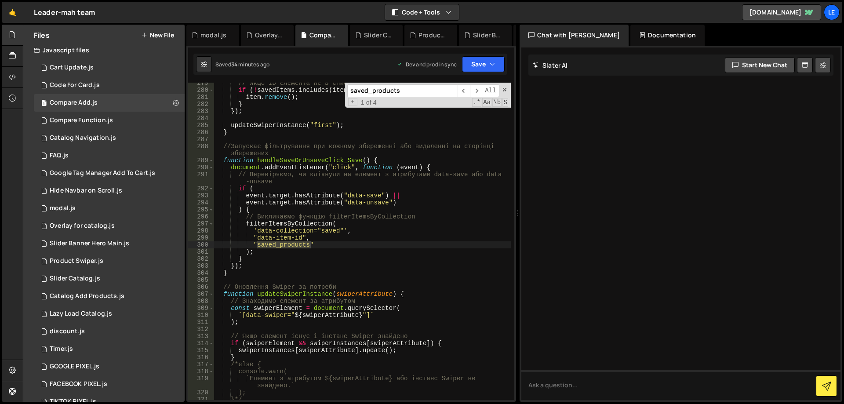
scroll to position [2126, 0]
type input "saved_products"
click at [477, 89] on span "​" at bounding box center [476, 90] width 12 height 13
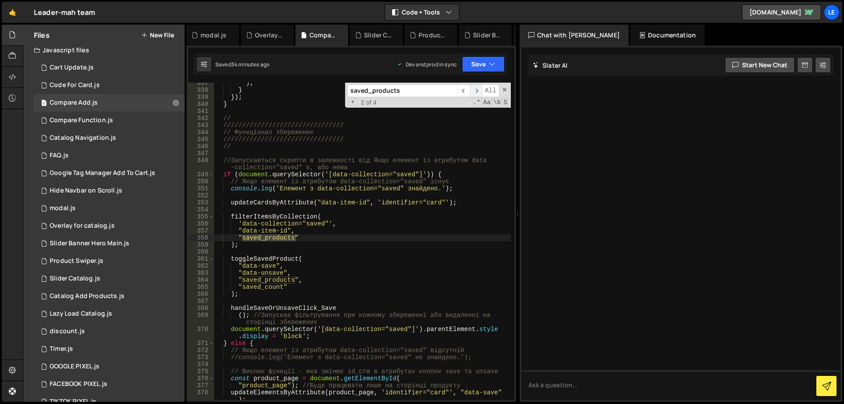
scroll to position [2569, 0]
click at [477, 90] on span "​" at bounding box center [476, 90] width 12 height 13
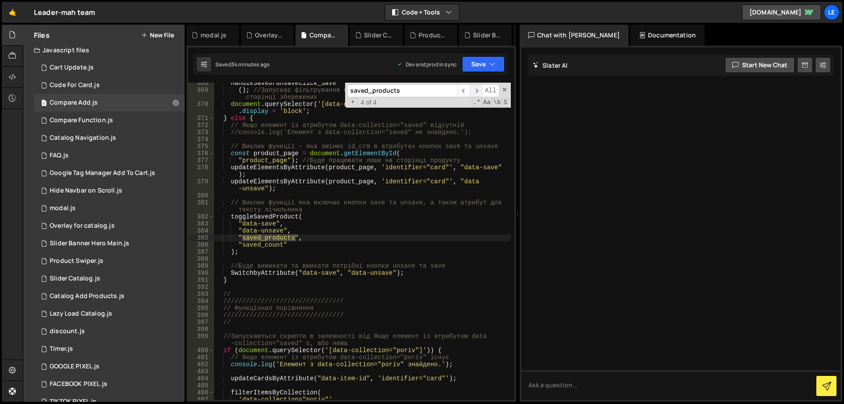
click at [477, 90] on span "​" at bounding box center [476, 90] width 12 height 13
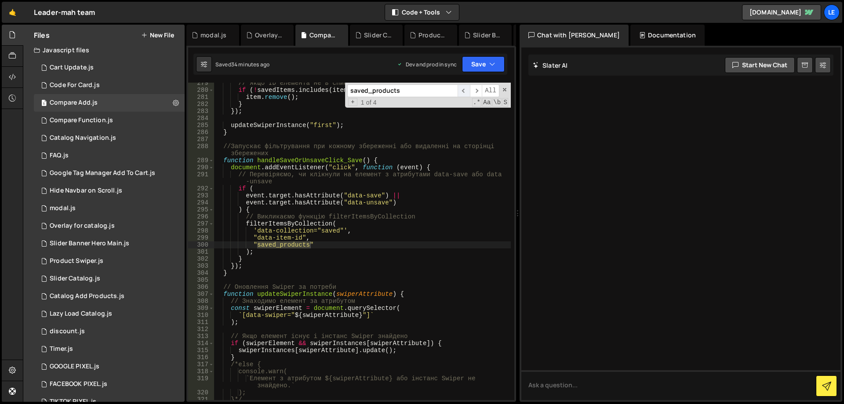
click at [463, 90] on span "​" at bounding box center [463, 90] width 12 height 13
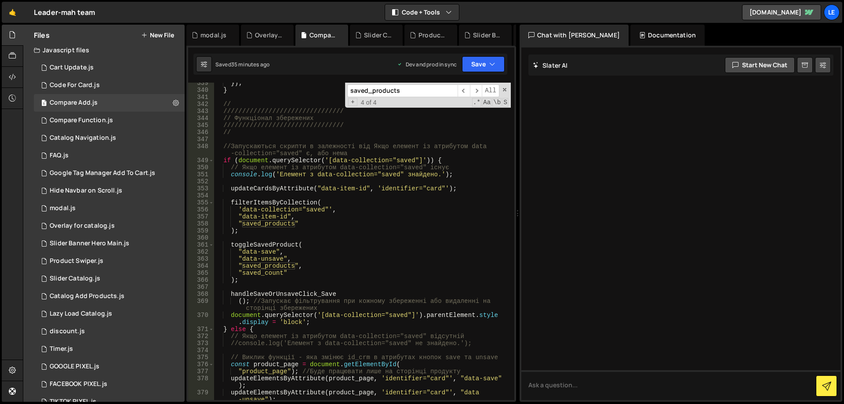
scroll to position [2557, 0]
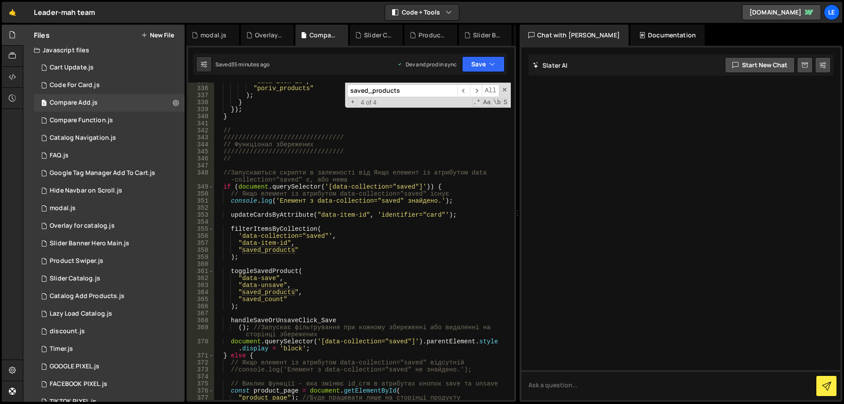
type textarea "filterItemsByCollection("
click at [302, 231] on div ""data-item-id" , "poriv_products" ) ; } }) ; } // /////////////////////////////…" at bounding box center [362, 247] width 297 height 338
click at [287, 228] on div ""data-item-id" , "poriv_products" ) ; } }) ; } // /////////////////////////////…" at bounding box center [362, 247] width 297 height 338
click at [504, 90] on span at bounding box center [504, 90] width 6 height 6
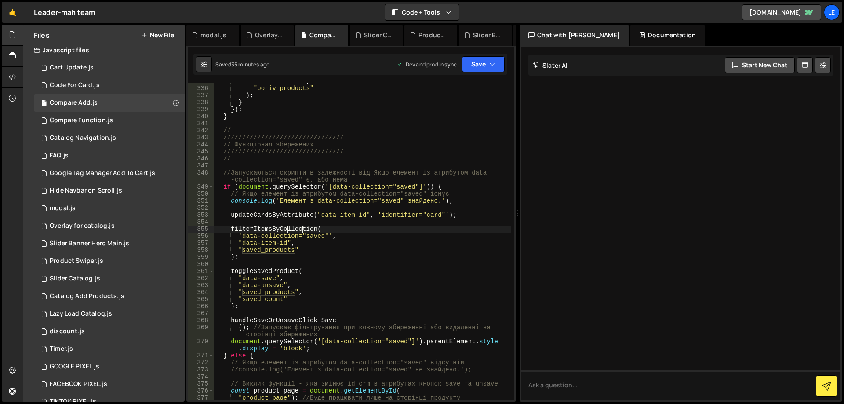
click at [301, 223] on div ""data-item-id" , "poriv_products" ) ; } }) ; } // /////////////////////////////…" at bounding box center [362, 247] width 297 height 338
click at [296, 230] on div ""data-item-id" , "poriv_products" ) ; } }) ; } // /////////////////////////////…" at bounding box center [362, 247] width 297 height 338
type textarea "filterItemsByCollection("
click at [296, 230] on div ""data-item-id" , "poriv_products" ) ; } }) ; } // /////////////////////////////…" at bounding box center [362, 247] width 297 height 338
click at [296, 226] on div ""data-item-id" , "poriv_products" ) ; } }) ; } // /////////////////////////////…" at bounding box center [362, 241] width 297 height 317
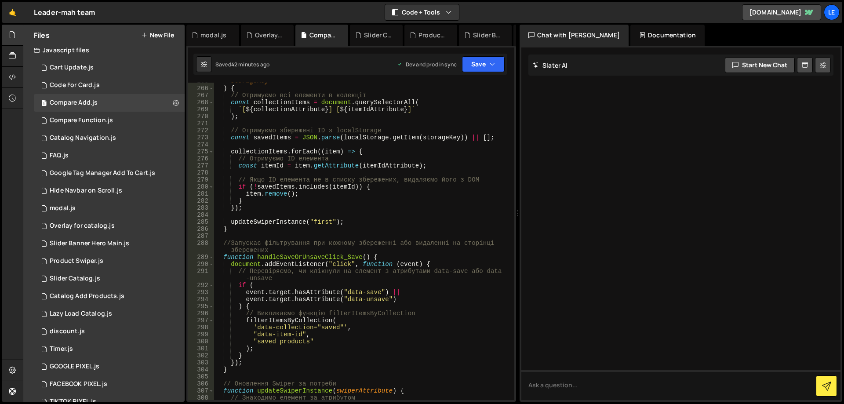
scroll to position [1977, 0]
